Goal: Transaction & Acquisition: Purchase product/service

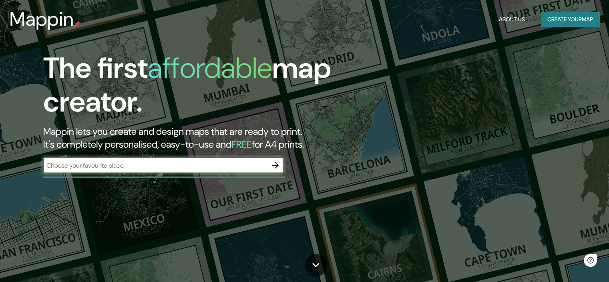
click at [249, 167] on input "text" at bounding box center [155, 165] width 224 height 9
type input "[GEOGRAPHIC_DATA]"
click at [277, 164] on icon "button" at bounding box center [275, 165] width 6 height 6
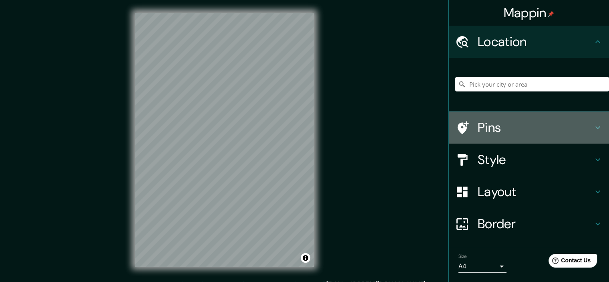
click at [527, 130] on h4 "Pins" at bounding box center [535, 127] width 115 height 16
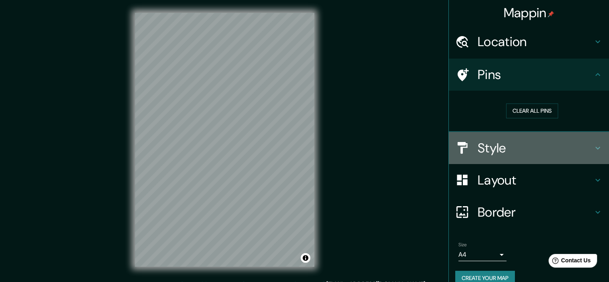
click at [510, 145] on h4 "Style" at bounding box center [535, 148] width 115 height 16
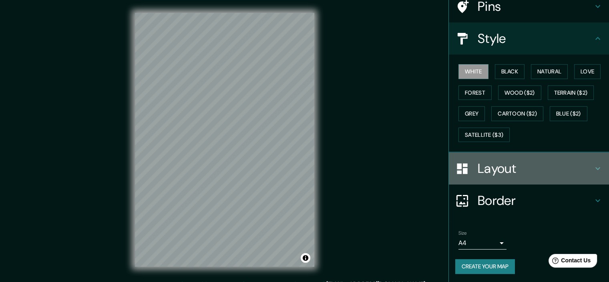
click at [509, 161] on h4 "Layout" at bounding box center [535, 168] width 115 height 16
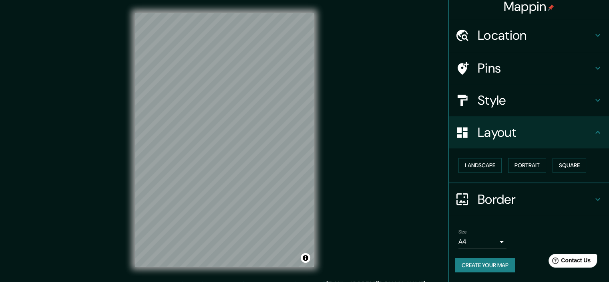
scroll to position [6, 0]
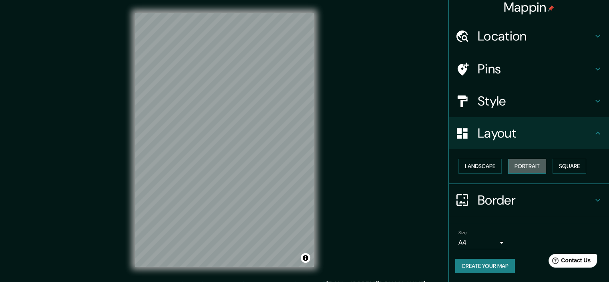
click at [527, 163] on button "Portrait" at bounding box center [527, 166] width 38 height 15
click at [560, 166] on button "Square" at bounding box center [570, 166] width 34 height 15
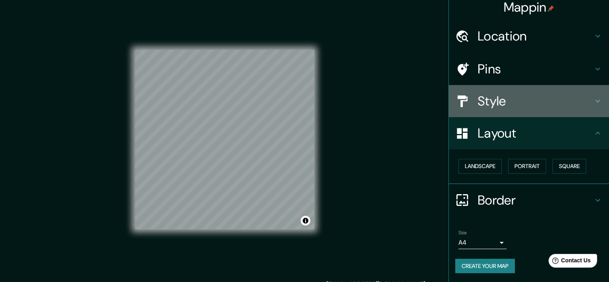
click at [549, 104] on h4 "Style" at bounding box center [535, 101] width 115 height 16
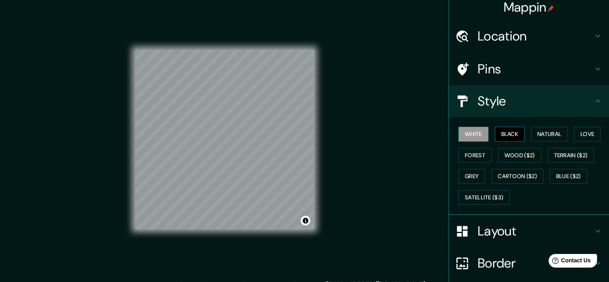
click at [511, 135] on button "Black" at bounding box center [510, 134] width 30 height 15
click at [545, 134] on button "Natural" at bounding box center [549, 134] width 37 height 15
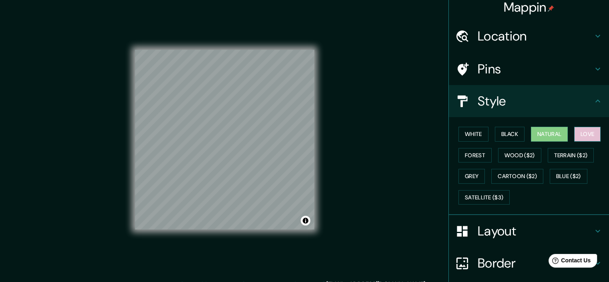
click at [582, 133] on button "Love" at bounding box center [587, 134] width 26 height 15
click at [467, 154] on button "Forest" at bounding box center [475, 155] width 33 height 15
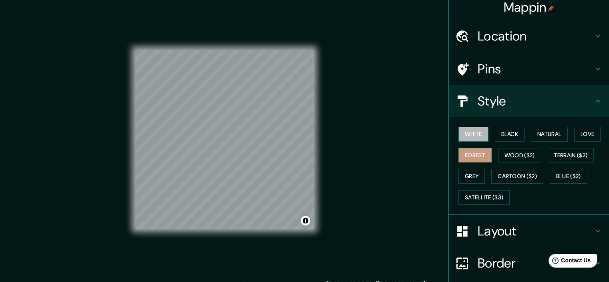
click at [465, 129] on button "White" at bounding box center [474, 134] width 30 height 15
click at [471, 153] on button "Forest" at bounding box center [475, 155] width 33 height 15
click at [508, 153] on button "Wood ($2)" at bounding box center [519, 155] width 43 height 15
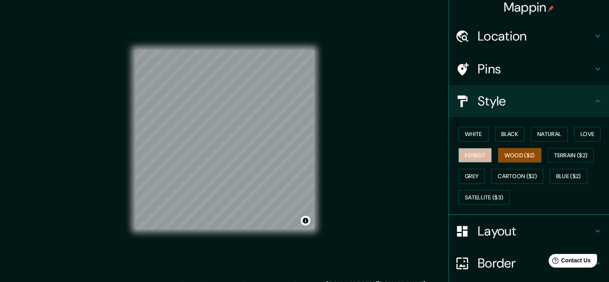
click at [471, 152] on button "Forest" at bounding box center [475, 155] width 33 height 15
click at [466, 176] on button "Grey" at bounding box center [472, 176] width 26 height 15
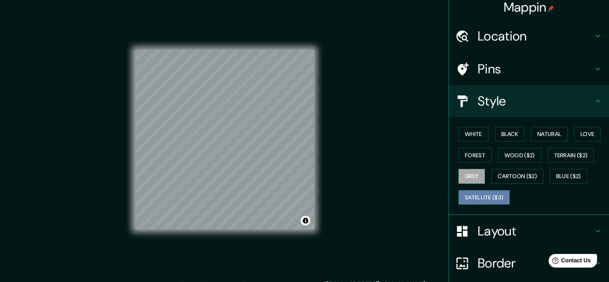
click at [465, 197] on button "Satellite ($3)" at bounding box center [484, 197] width 51 height 15
click at [465, 173] on button "Grey" at bounding box center [472, 176] width 26 height 15
click at [472, 128] on button "White" at bounding box center [474, 134] width 30 height 15
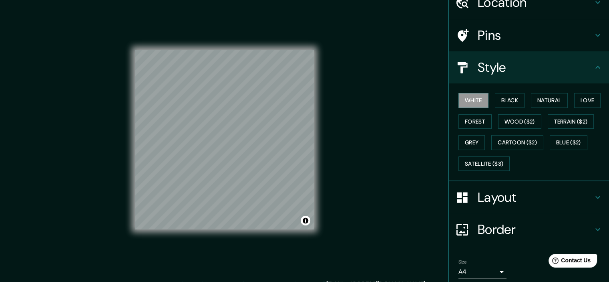
scroll to position [68, 0]
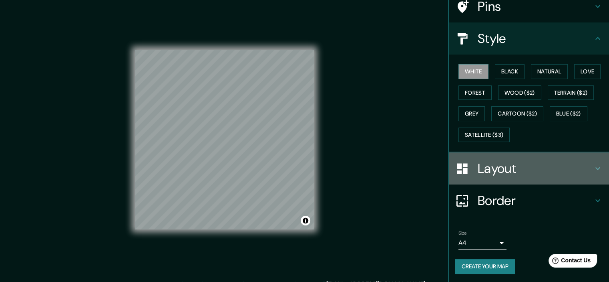
click at [511, 168] on h4 "Layout" at bounding box center [535, 168] width 115 height 16
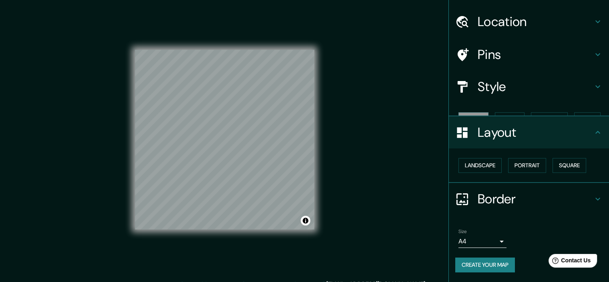
scroll to position [6, 0]
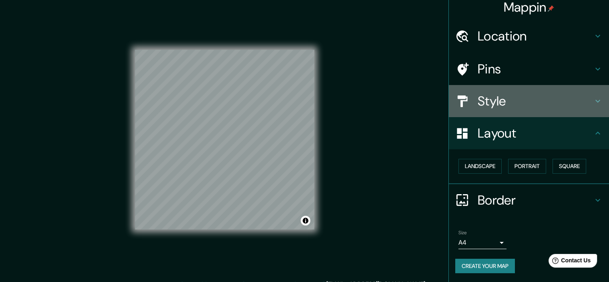
click at [543, 104] on h4 "Style" at bounding box center [535, 101] width 115 height 16
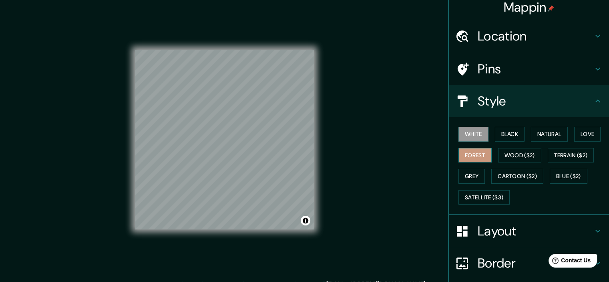
click at [473, 155] on button "Forest" at bounding box center [475, 155] width 33 height 15
click at [535, 136] on button "Natural" at bounding box center [549, 134] width 37 height 15
click at [475, 133] on button "White" at bounding box center [474, 134] width 30 height 15
click at [586, 133] on button "Love" at bounding box center [587, 134] width 26 height 15
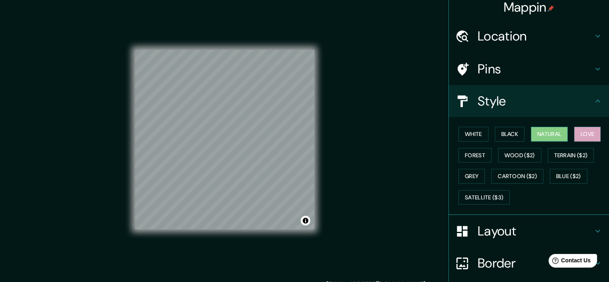
click at [535, 131] on button "Natural" at bounding box center [549, 134] width 37 height 15
click at [477, 132] on button "White" at bounding box center [474, 134] width 30 height 15
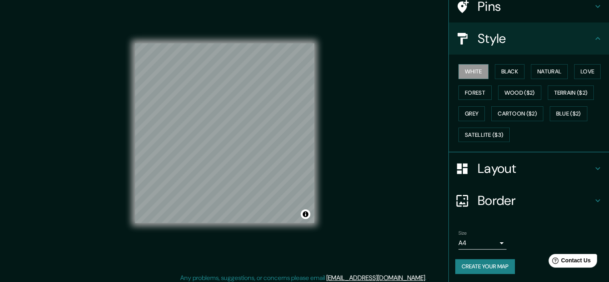
scroll to position [10, 0]
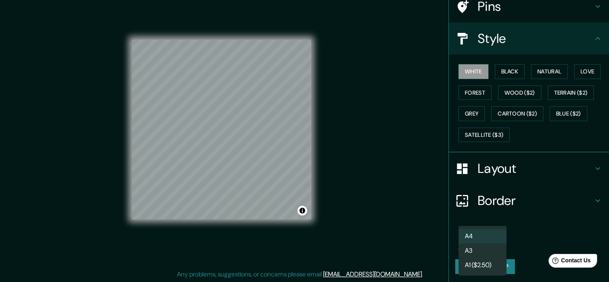
click at [492, 242] on body "Mappin Location Pins Style White Black Natural Love Forest Wood ($2) Terrain ($…" at bounding box center [304, 131] width 609 height 282
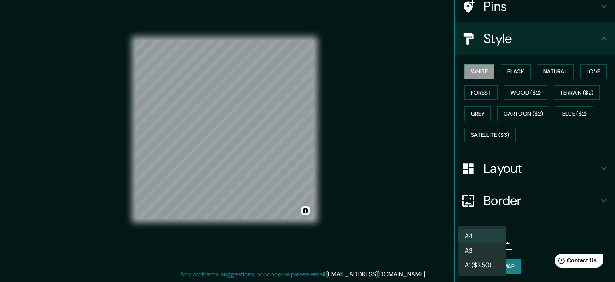
click at [539, 243] on div at bounding box center [307, 141] width 615 height 282
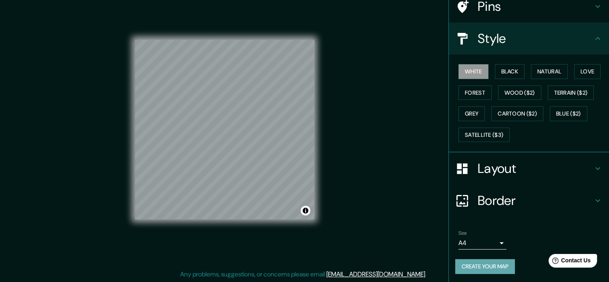
click at [497, 266] on button "Create your map" at bounding box center [485, 266] width 60 height 15
